Goal: Transaction & Acquisition: Purchase product/service

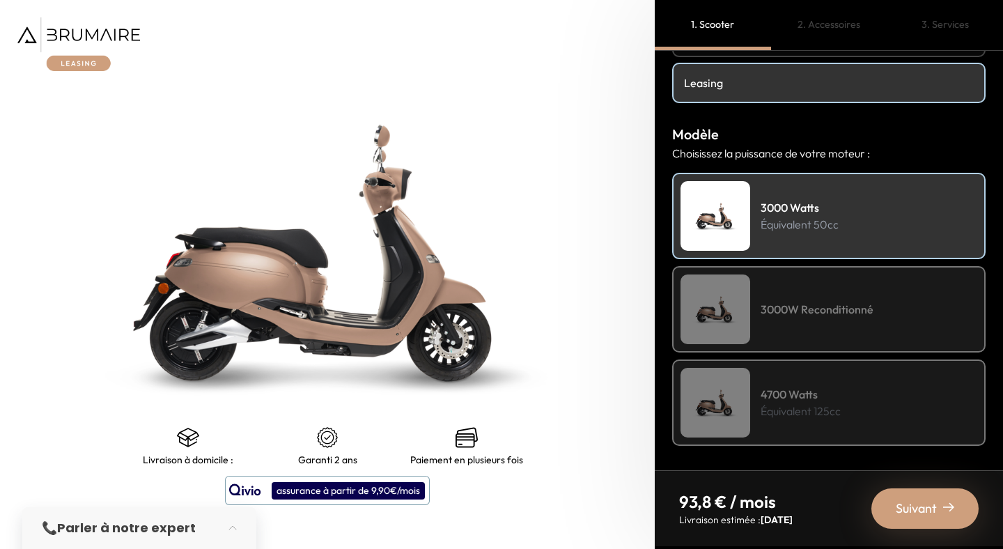
scroll to position [102, 0]
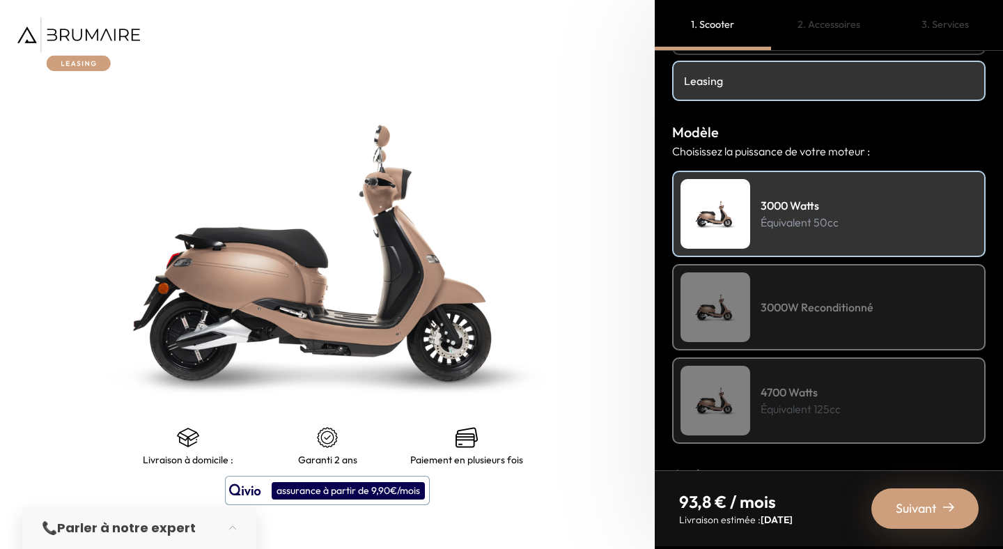
click at [784, 297] on div "3000W Reconditionné" at bounding box center [828, 307] width 313 height 86
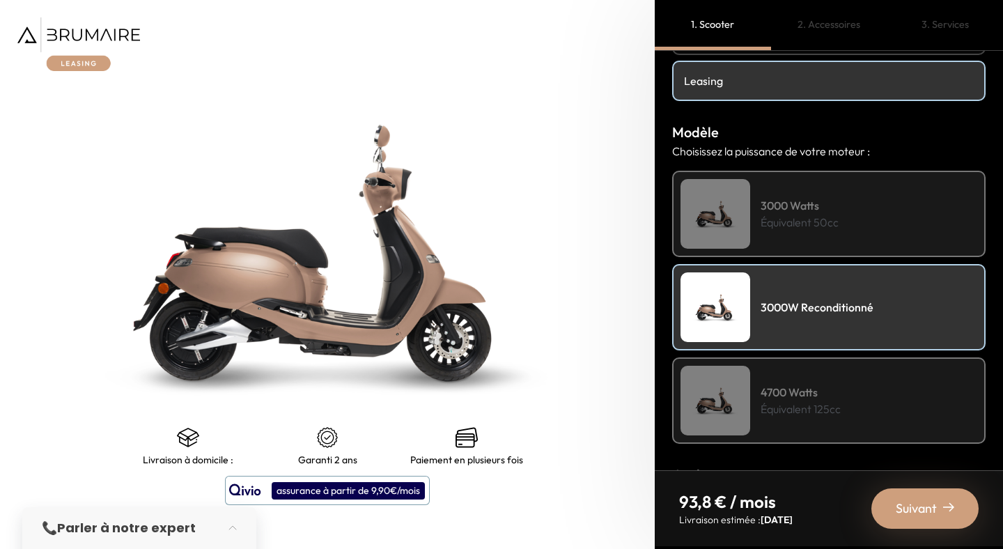
click at [748, 222] on img at bounding box center [715, 214] width 70 height 70
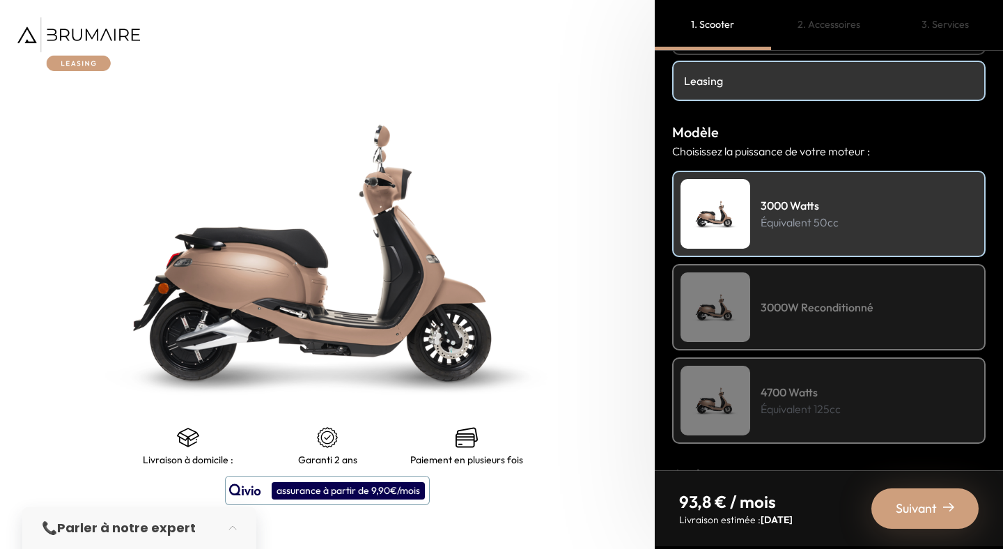
click at [736, 306] on img at bounding box center [715, 307] width 70 height 70
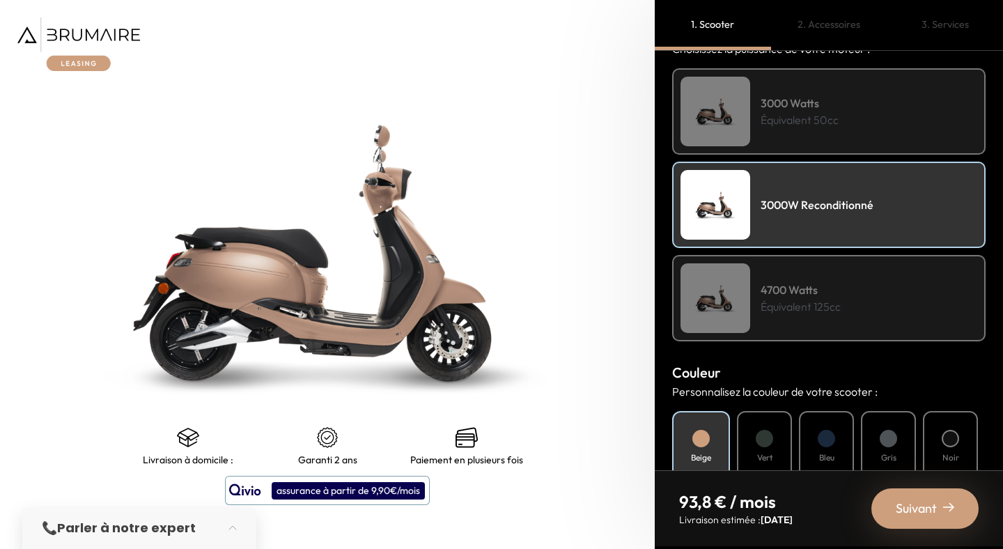
scroll to position [227, 0]
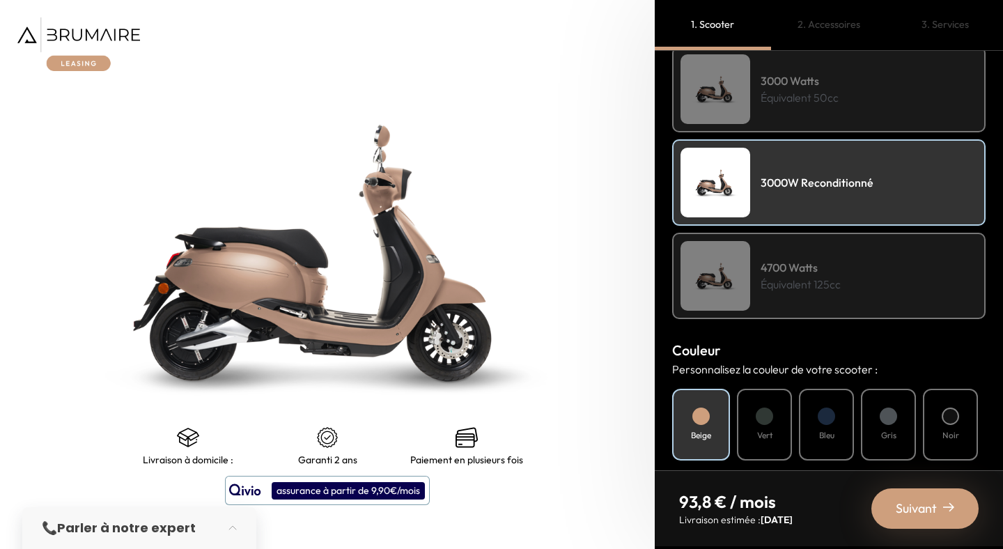
click at [787, 270] on h4 "4700 Watts" at bounding box center [800, 267] width 80 height 17
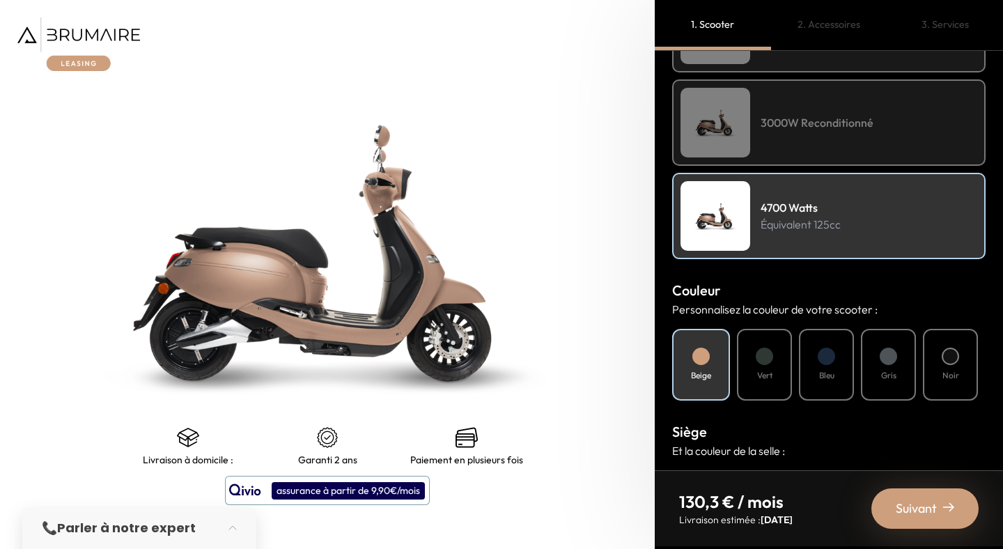
scroll to position [262, 0]
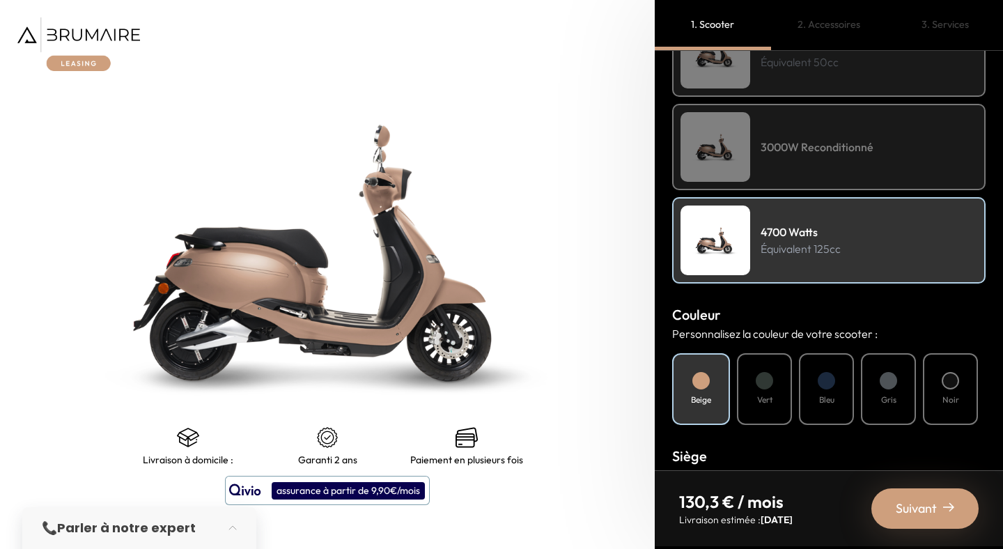
click at [757, 140] on div "3000W Reconditionné" at bounding box center [828, 147] width 313 height 86
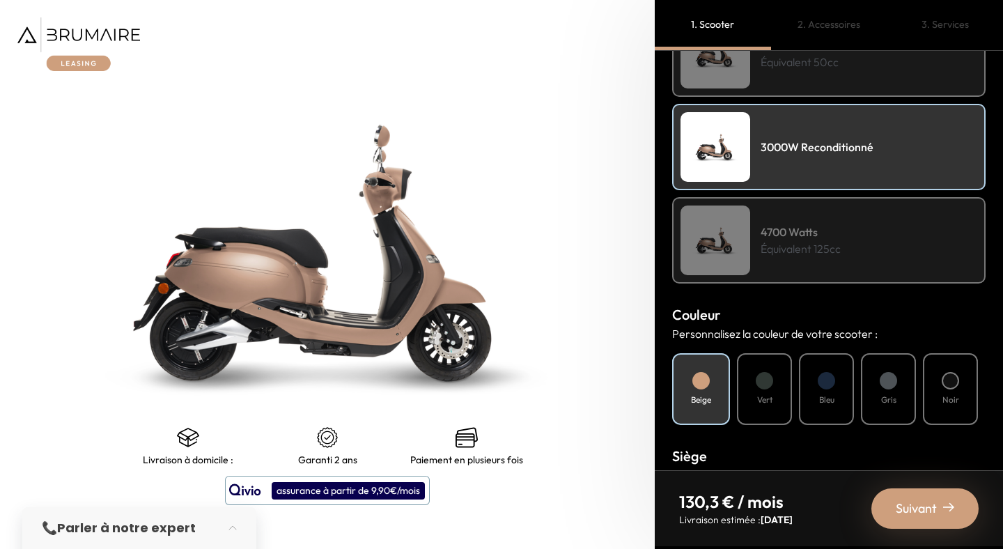
click at [757, 140] on div "3000W Reconditionné" at bounding box center [828, 147] width 313 height 86
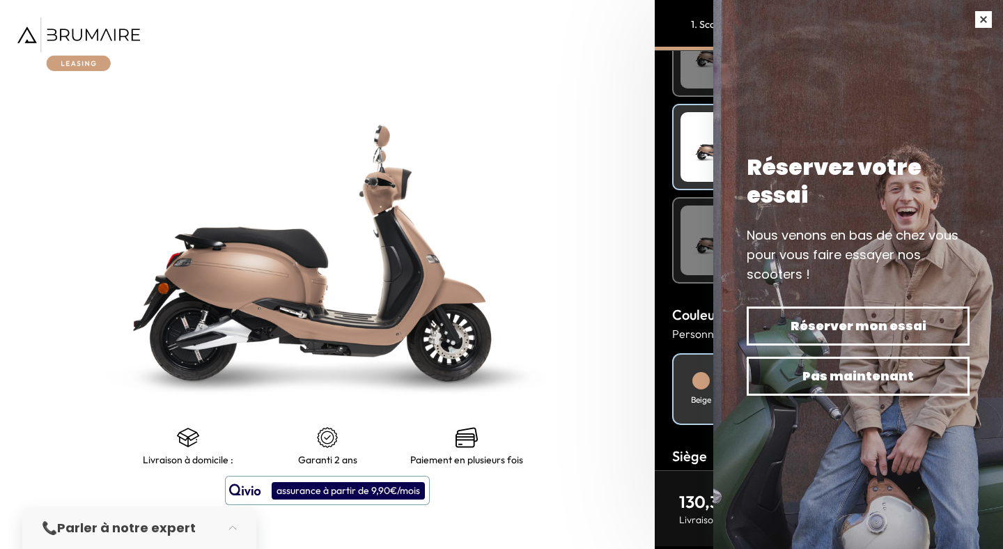
click at [980, 26] on button "button" at bounding box center [983, 19] width 39 height 39
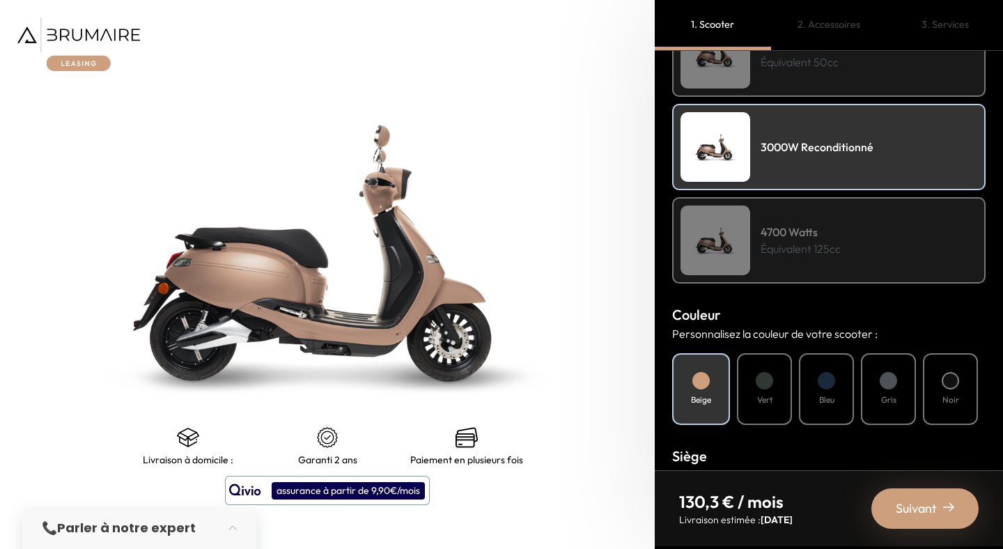
click at [776, 256] on div "4700 Watts Équivalent 125cc" at bounding box center [828, 240] width 313 height 86
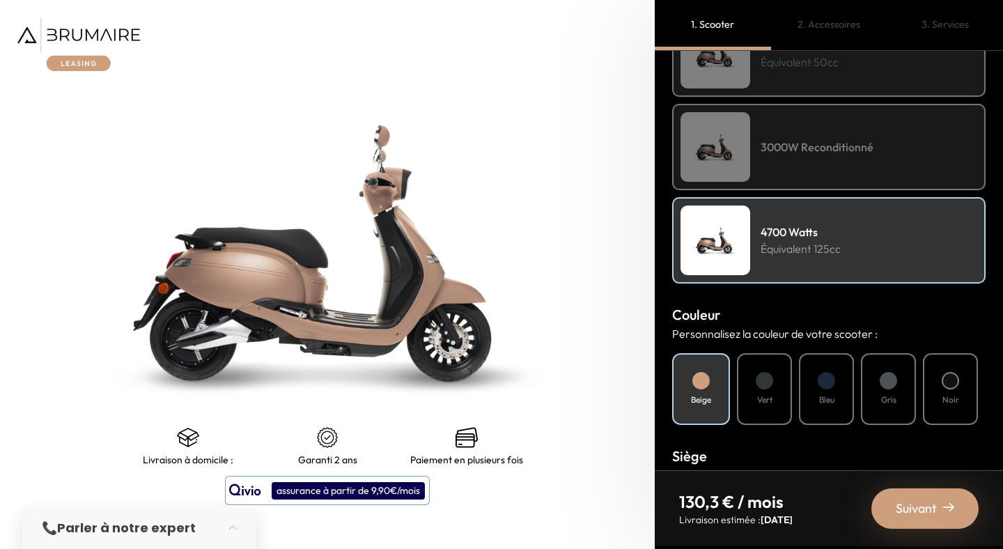
scroll to position [220, 0]
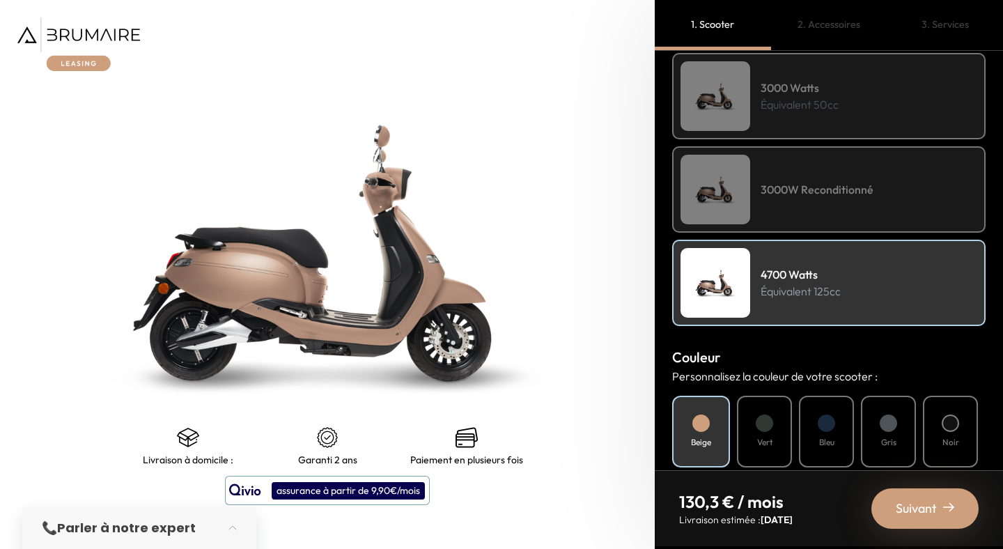
click at [751, 101] on div "3000 Watts Équivalent 50cc" at bounding box center [828, 96] width 313 height 86
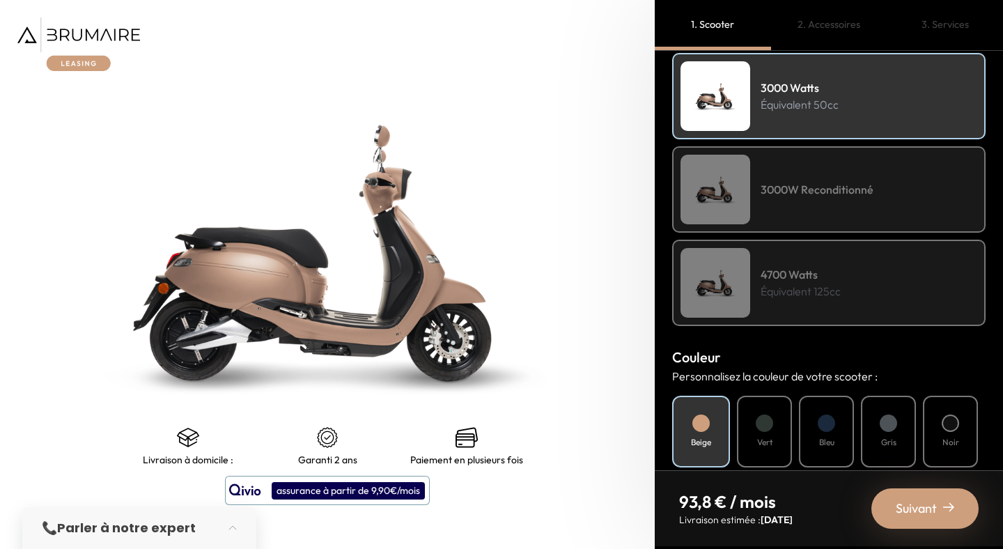
click at [770, 177] on div "3000W Reconditionné" at bounding box center [828, 189] width 313 height 86
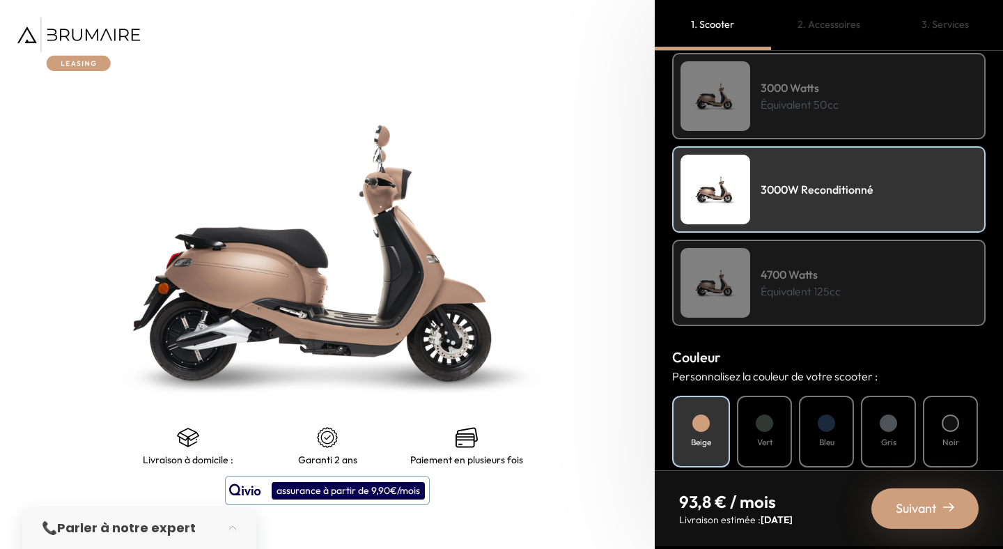
click at [770, 177] on div "3000W Reconditionné" at bounding box center [828, 189] width 313 height 86
click at [768, 92] on h4 "3000 Watts" at bounding box center [799, 87] width 78 height 17
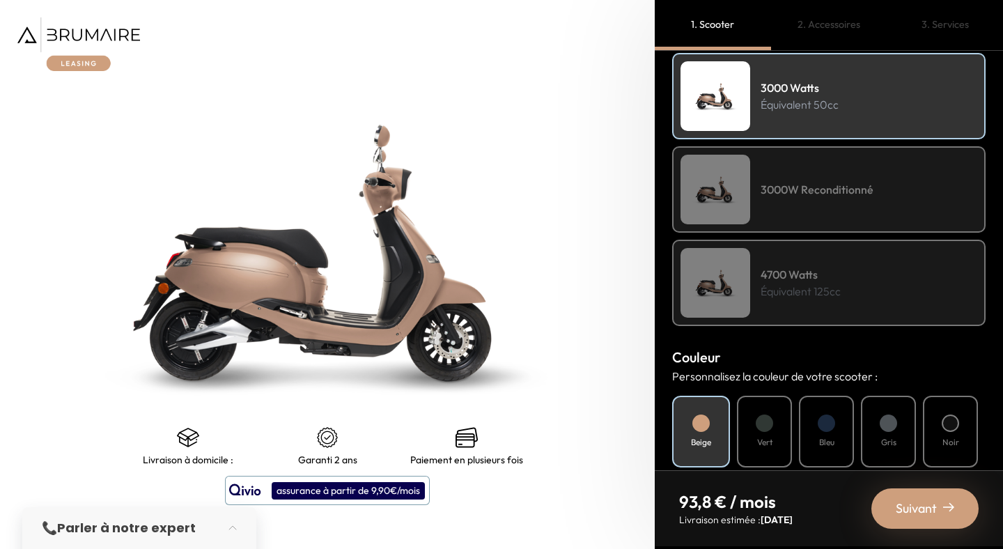
click at [768, 92] on h4 "3000 Watts" at bounding box center [799, 87] width 78 height 17
click at [732, 283] on img at bounding box center [715, 283] width 70 height 70
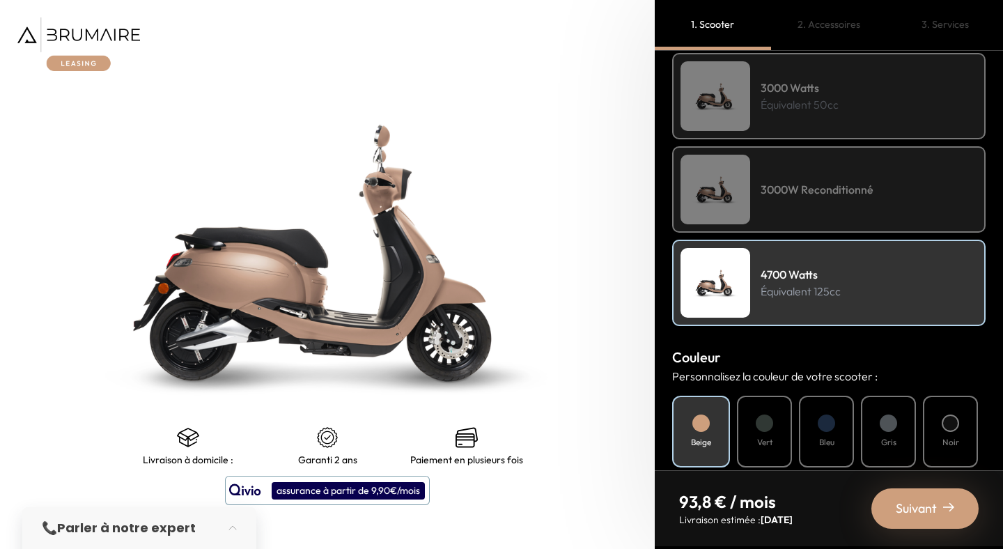
click at [732, 283] on img at bounding box center [715, 283] width 70 height 70
click at [756, 423] on div at bounding box center [763, 422] width 17 height 17
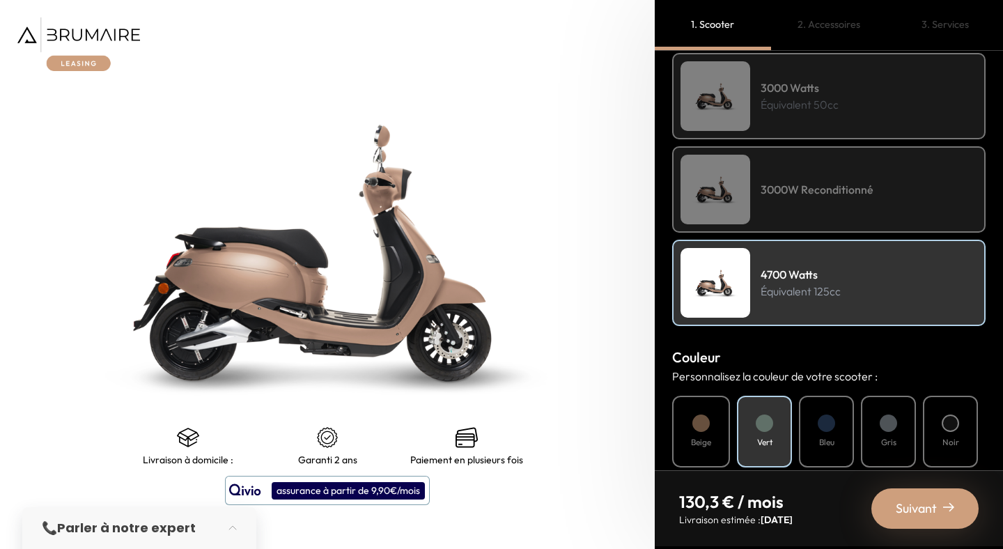
click at [811, 426] on div "Bleu" at bounding box center [826, 431] width 55 height 72
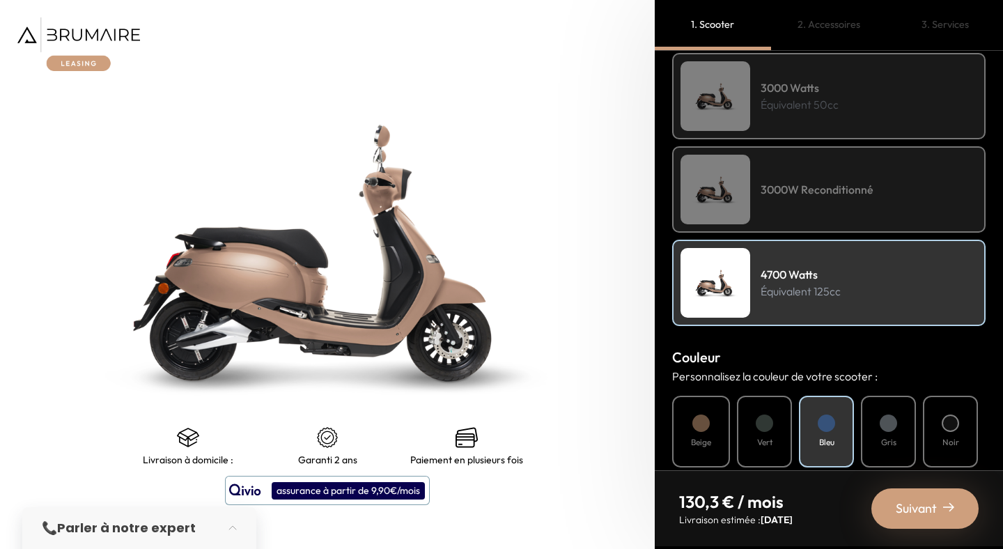
click at [705, 425] on div at bounding box center [700, 422] width 17 height 17
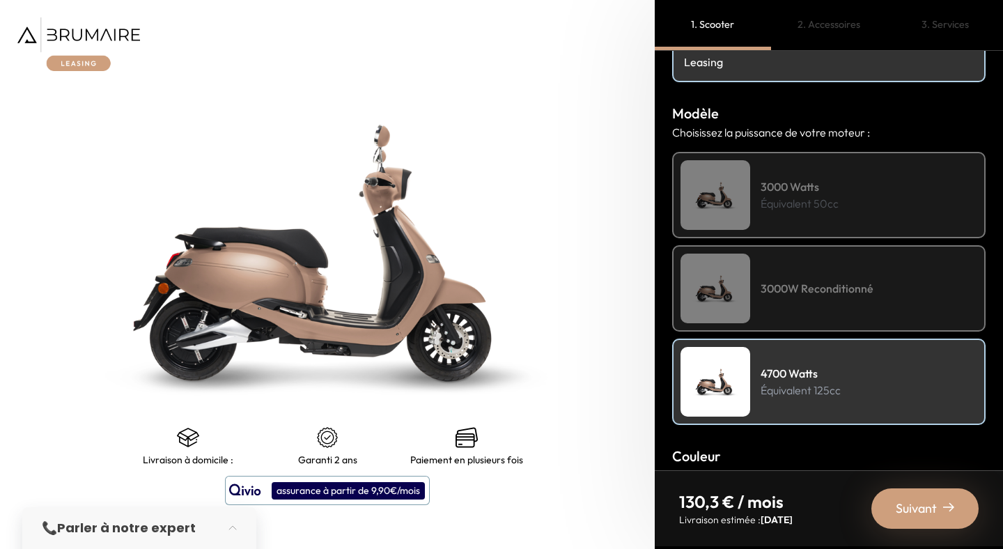
scroll to position [0, 0]
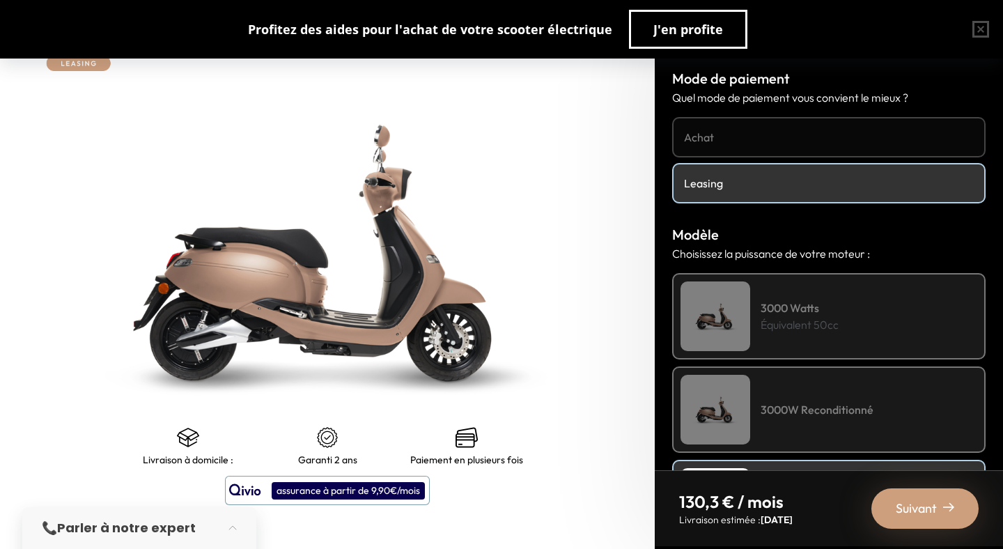
click at [732, 312] on img at bounding box center [715, 316] width 70 height 70
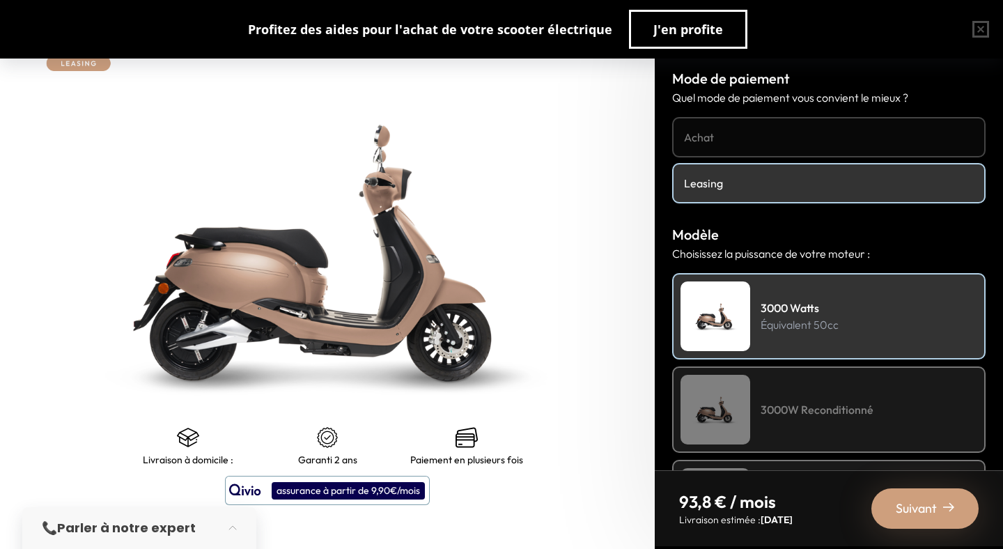
click at [707, 132] on h4 "Achat" at bounding box center [829, 137] width 290 height 17
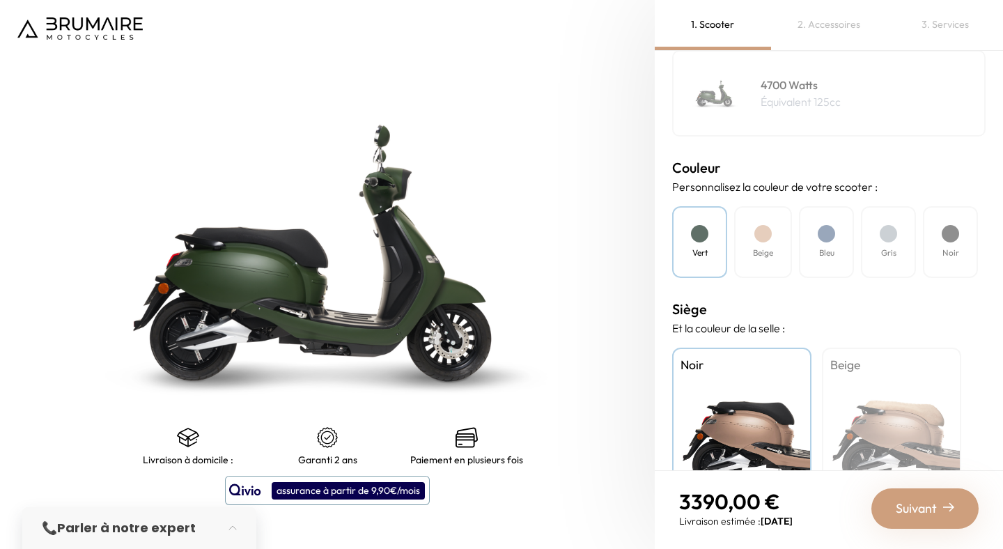
scroll to position [385, 0]
